Goal: Information Seeking & Learning: Learn about a topic

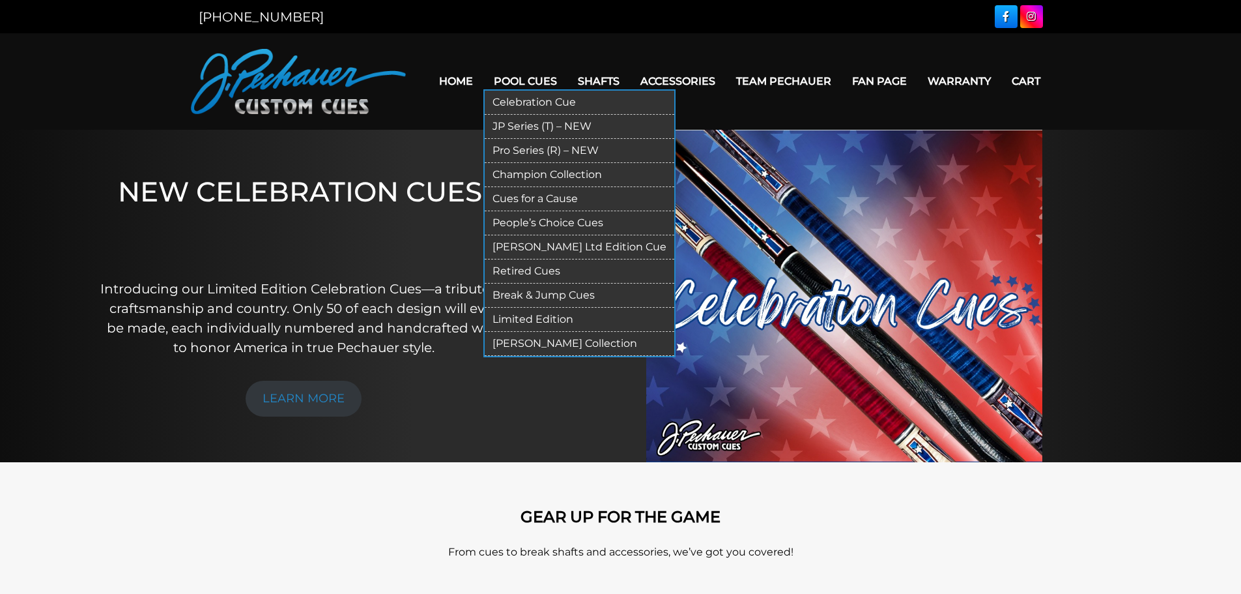
click at [513, 103] on link "Celebration Cue" at bounding box center [580, 103] width 190 height 24
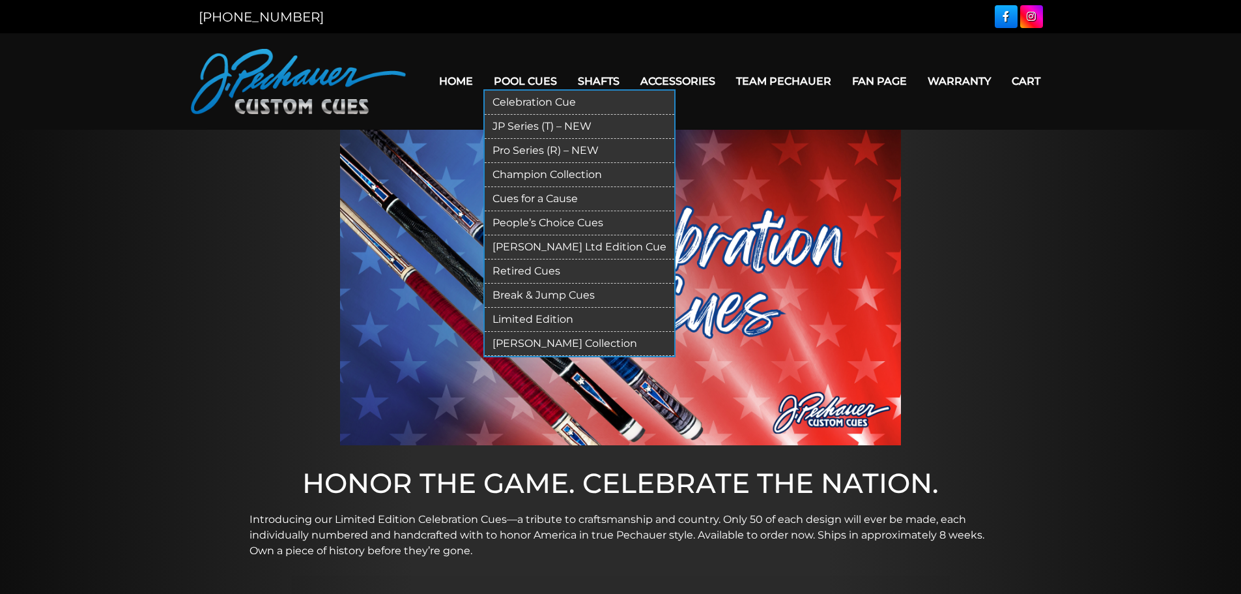
click at [542, 127] on link "JP Series (T) – NEW" at bounding box center [580, 127] width 190 height 24
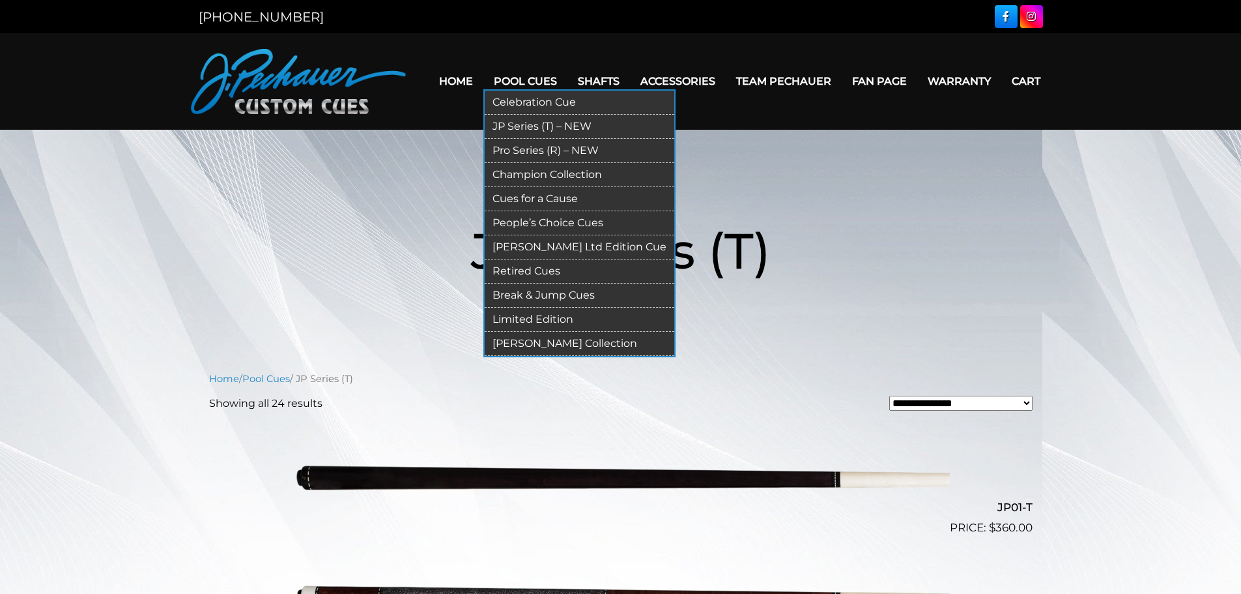
click at [534, 147] on link "Pro Series (R) – NEW" at bounding box center [580, 151] width 190 height 24
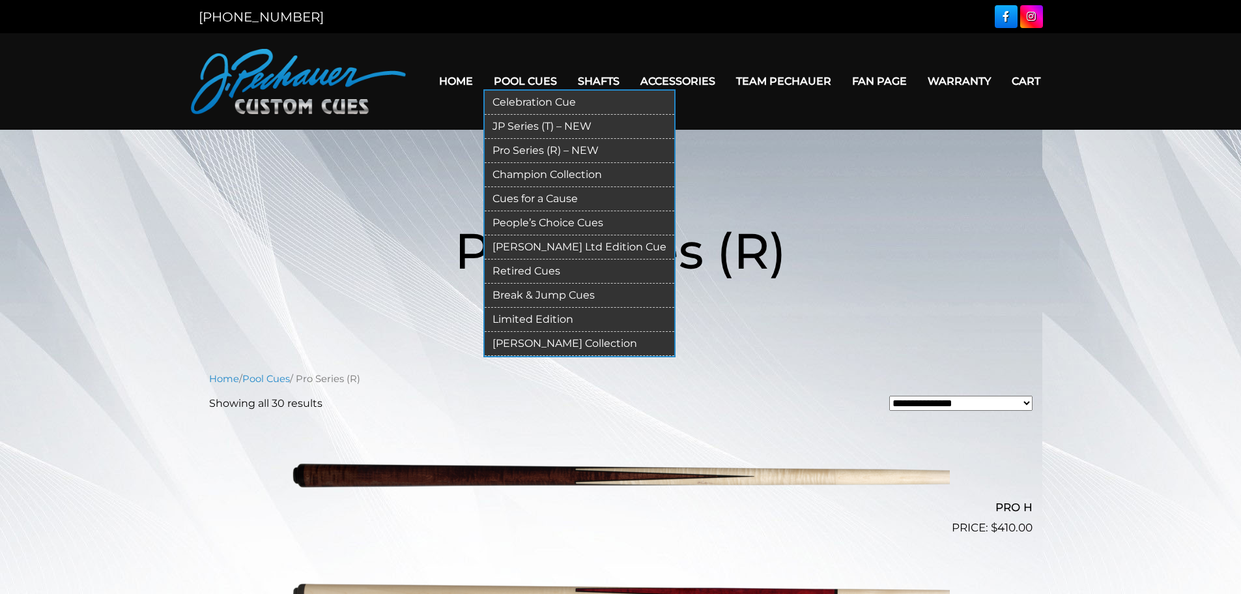
click at [521, 171] on link "Champion Collection" at bounding box center [580, 175] width 190 height 24
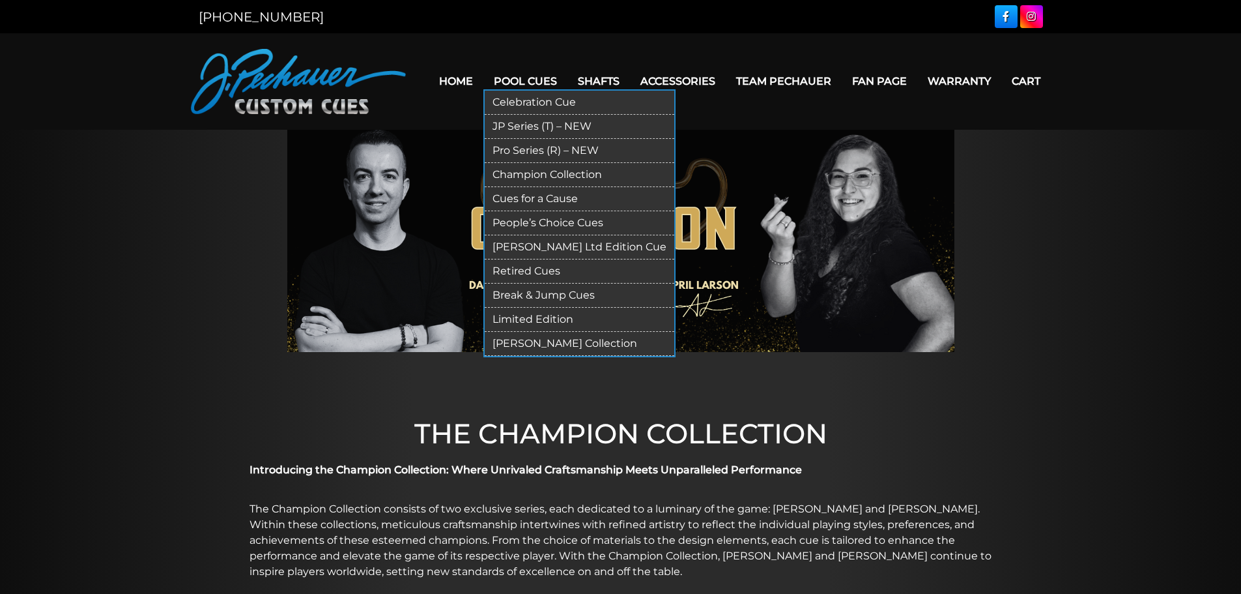
click at [530, 193] on link "Cues for a Cause" at bounding box center [580, 199] width 190 height 24
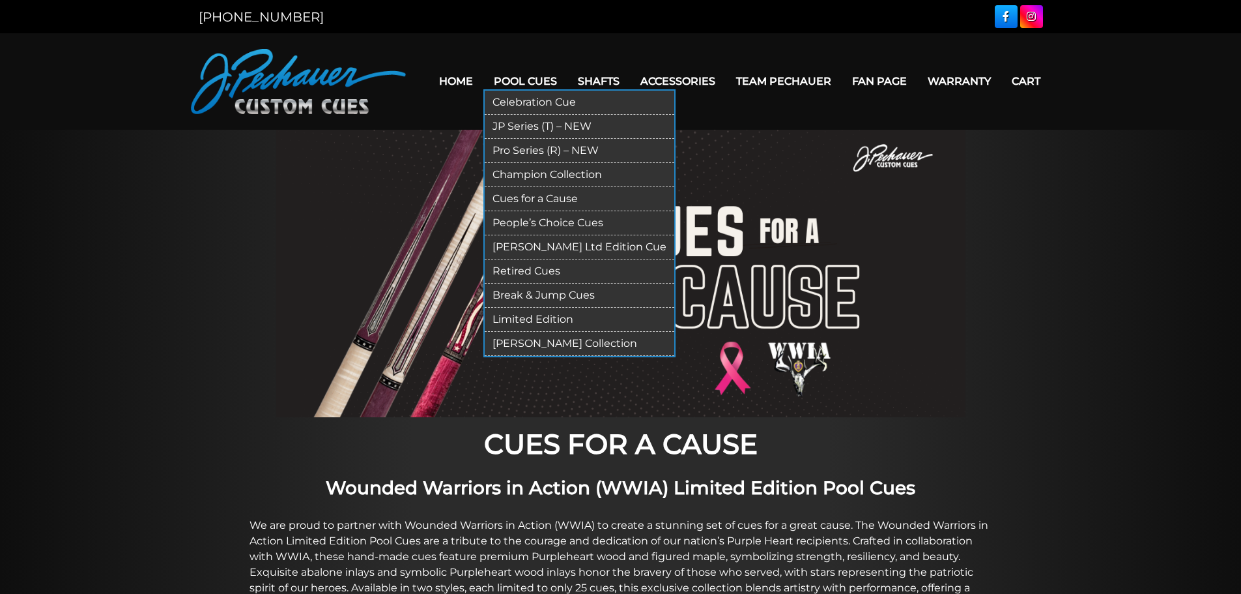
click at [538, 220] on link "People’s Choice Cues" at bounding box center [580, 223] width 190 height 24
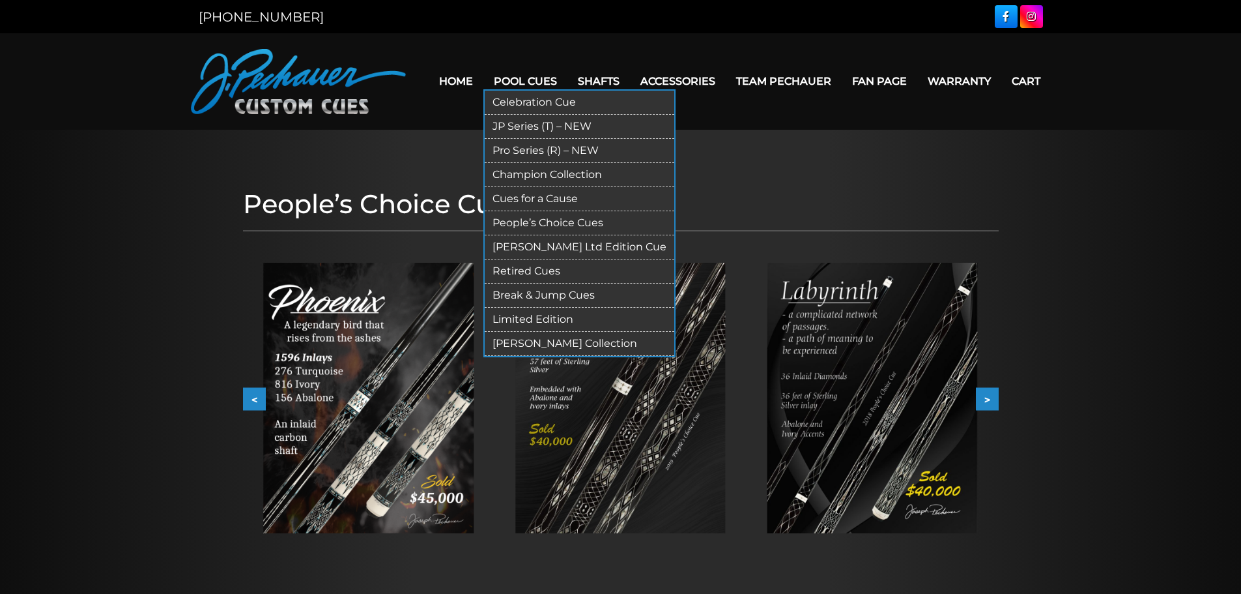
click at [527, 244] on link "[PERSON_NAME] Ltd Edition Cue" at bounding box center [580, 247] width 190 height 24
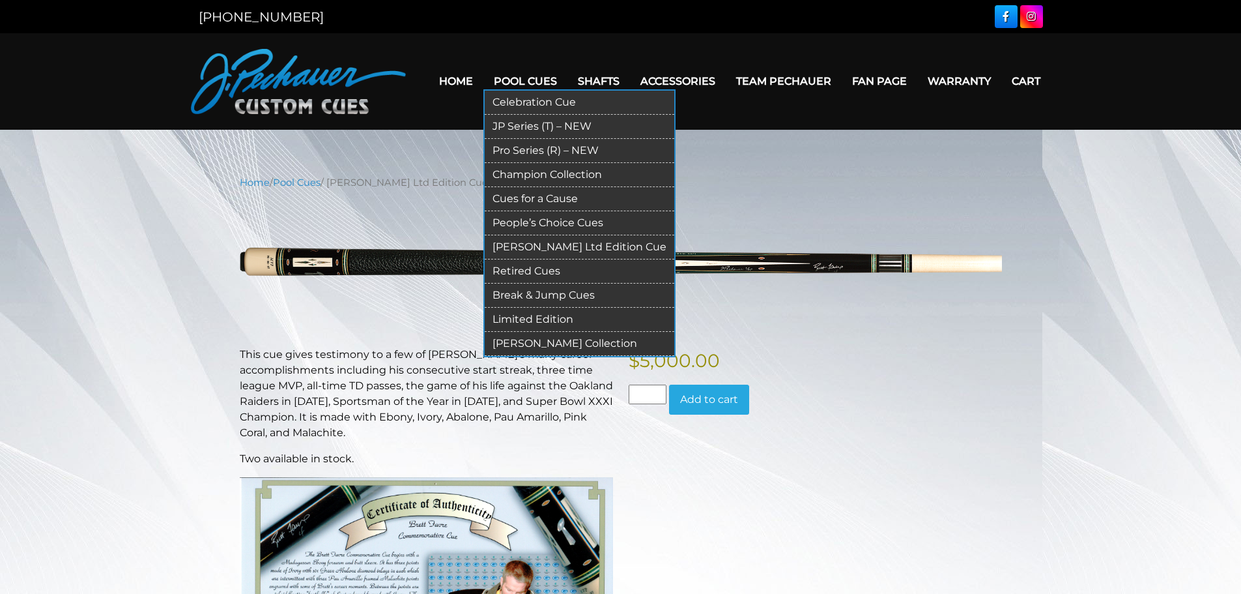
click at [535, 264] on link "Retired Cues" at bounding box center [580, 271] width 190 height 24
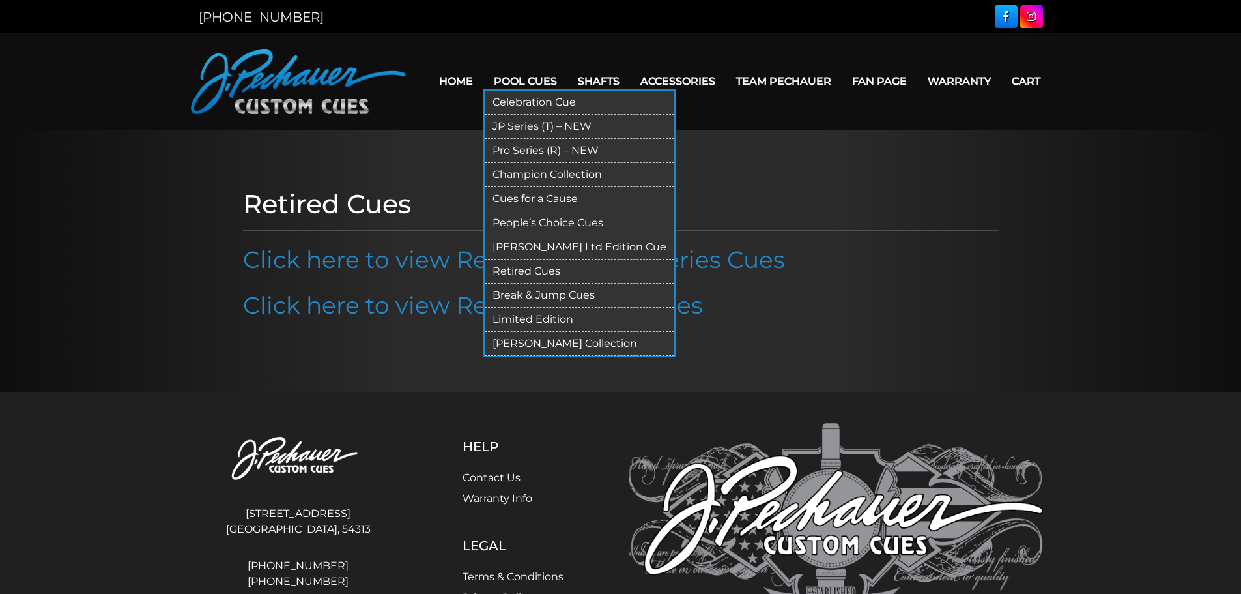
click at [534, 324] on link "Limited Edition" at bounding box center [580, 320] width 190 height 24
